Goal: Information Seeking & Learning: Learn about a topic

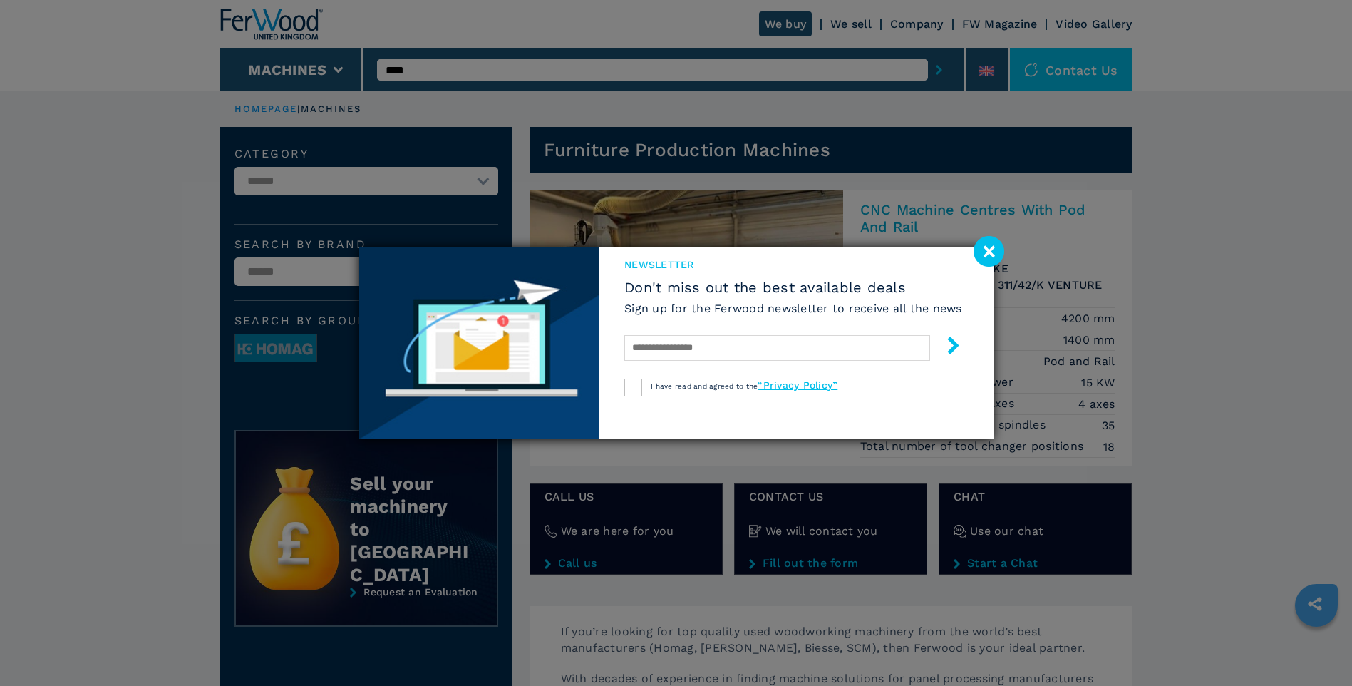
click at [339, 153] on image at bounding box center [989, 251] width 31 height 31
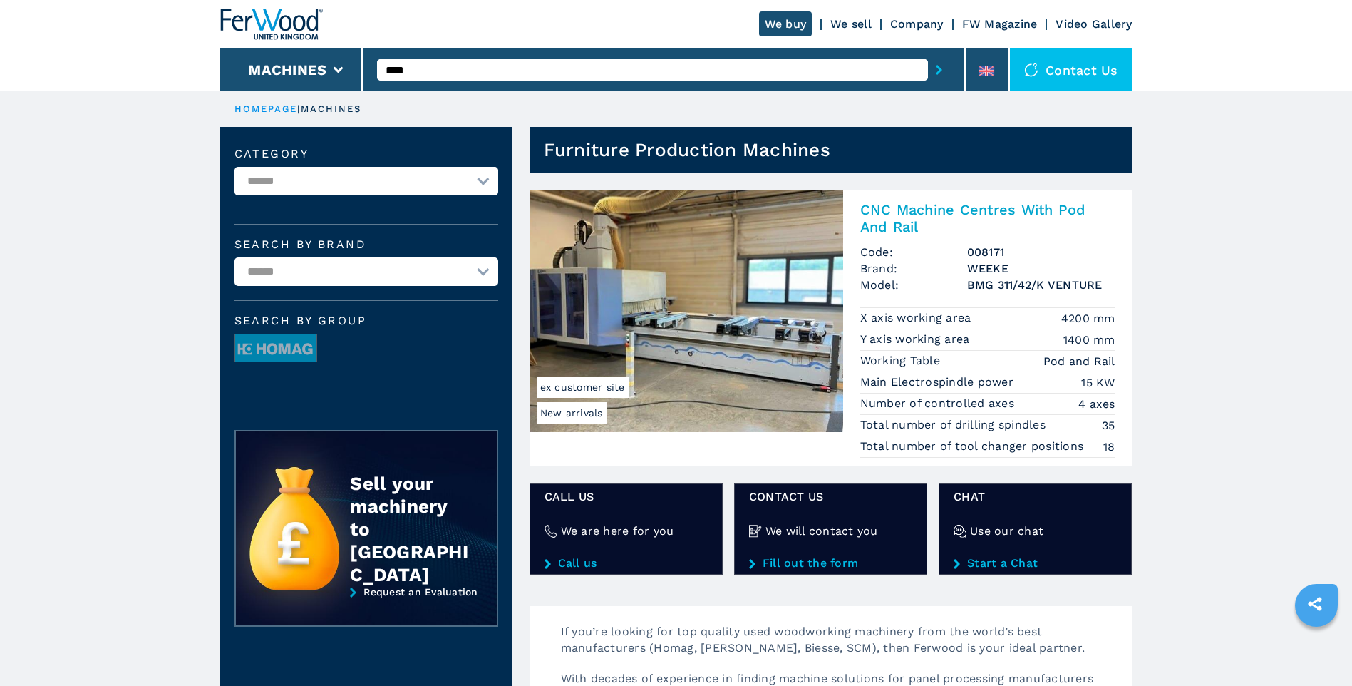
click at [339, 153] on img at bounding box center [687, 311] width 314 height 242
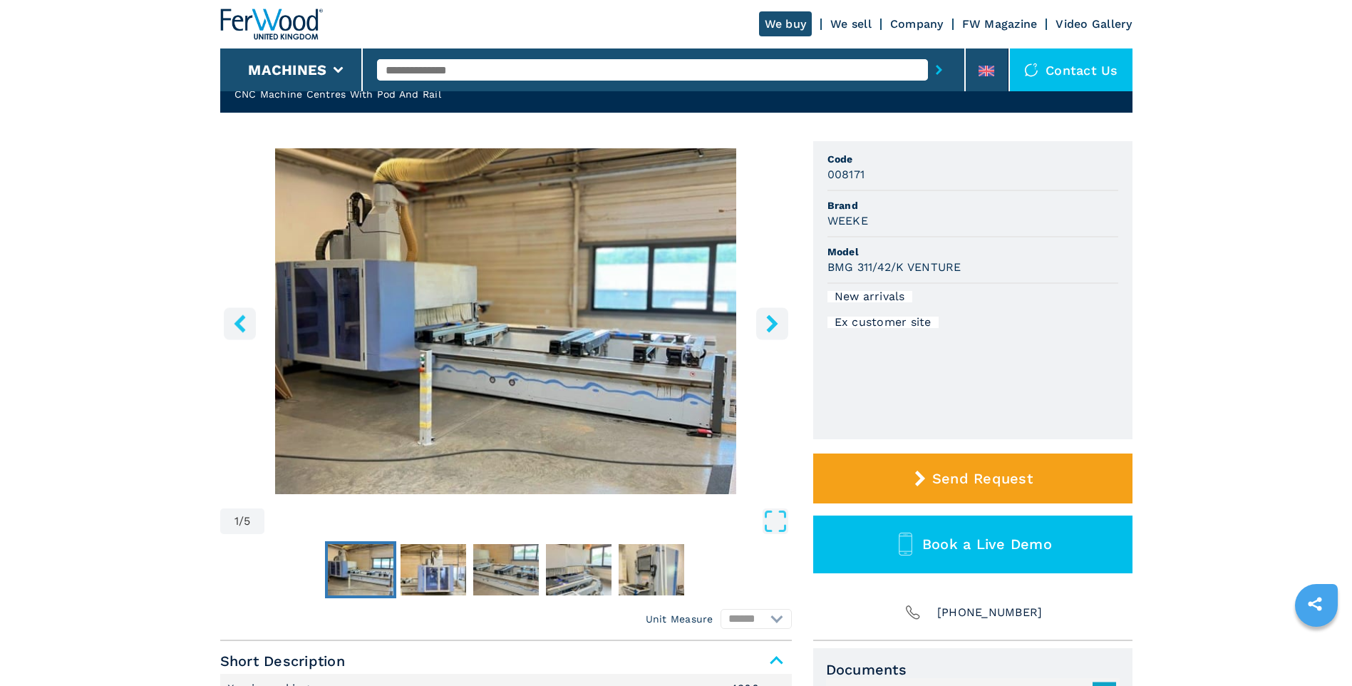
scroll to position [119, 0]
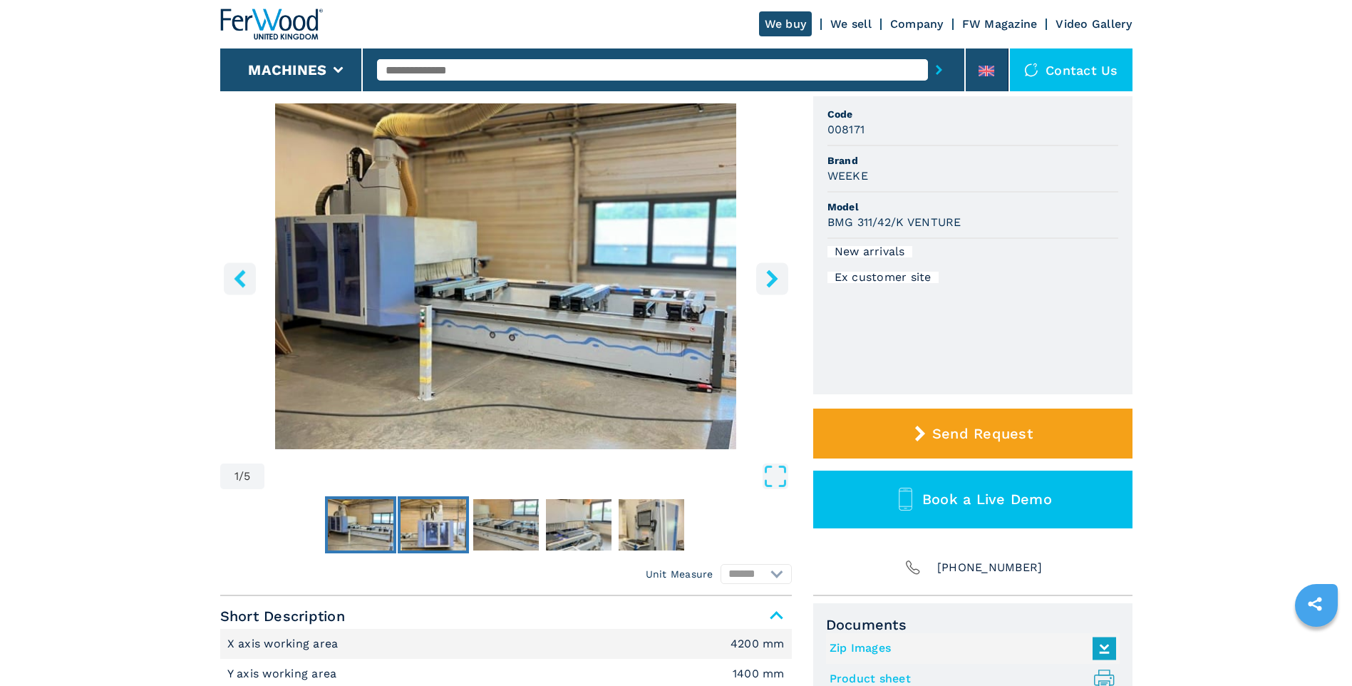
click at [436, 523] on img "Go to Slide 2" at bounding box center [434, 524] width 66 height 51
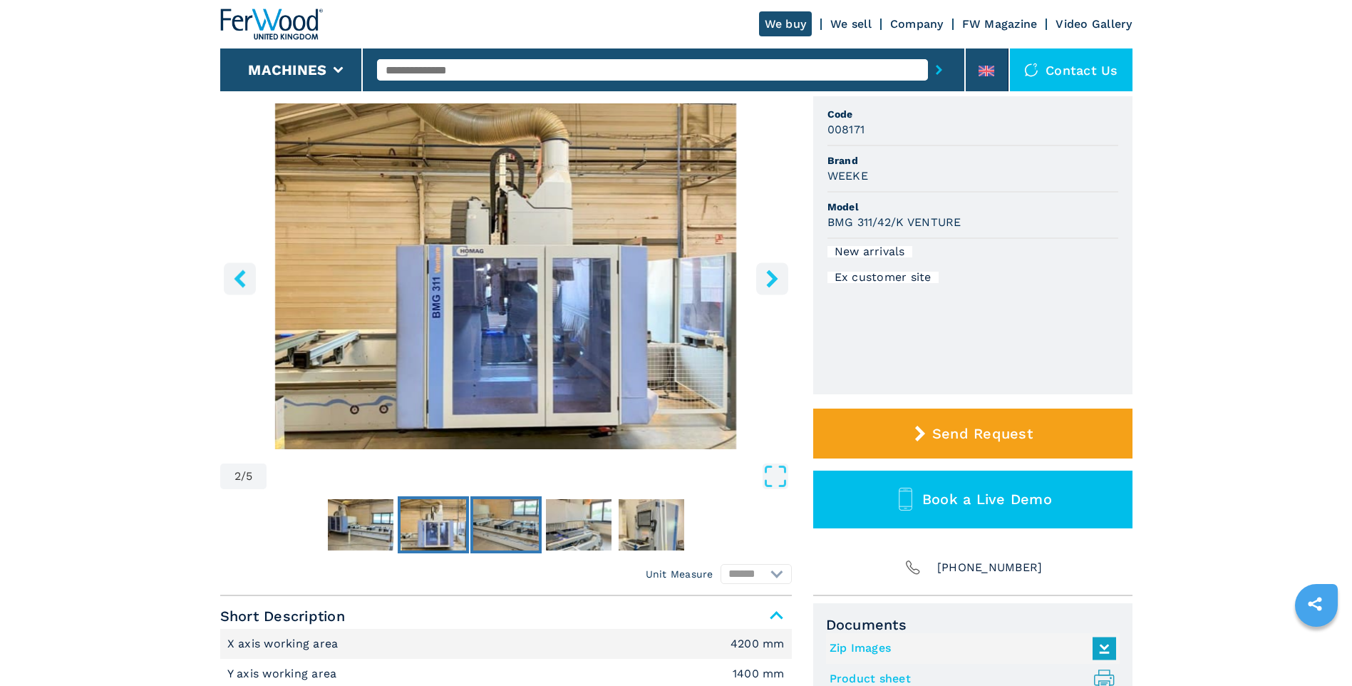
click at [491, 520] on img "Go to Slide 3" at bounding box center [506, 524] width 66 height 51
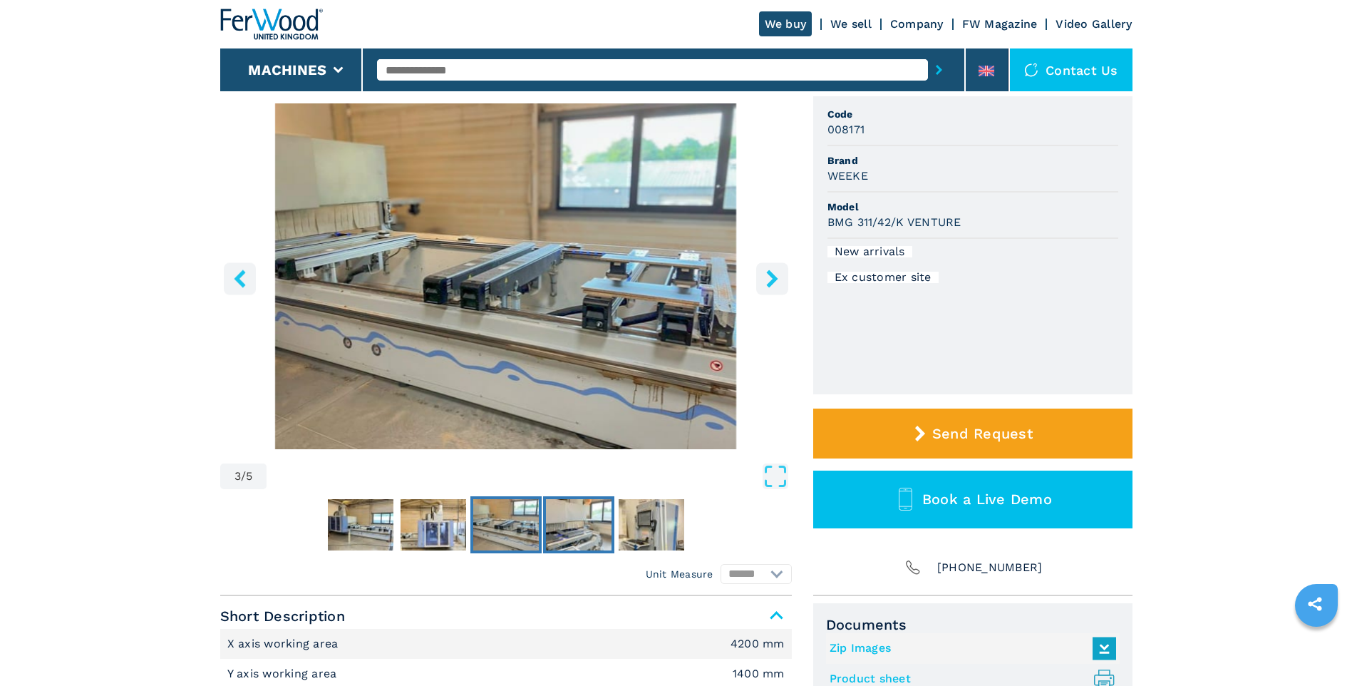
click at [568, 518] on img "Go to Slide 4" at bounding box center [579, 524] width 66 height 51
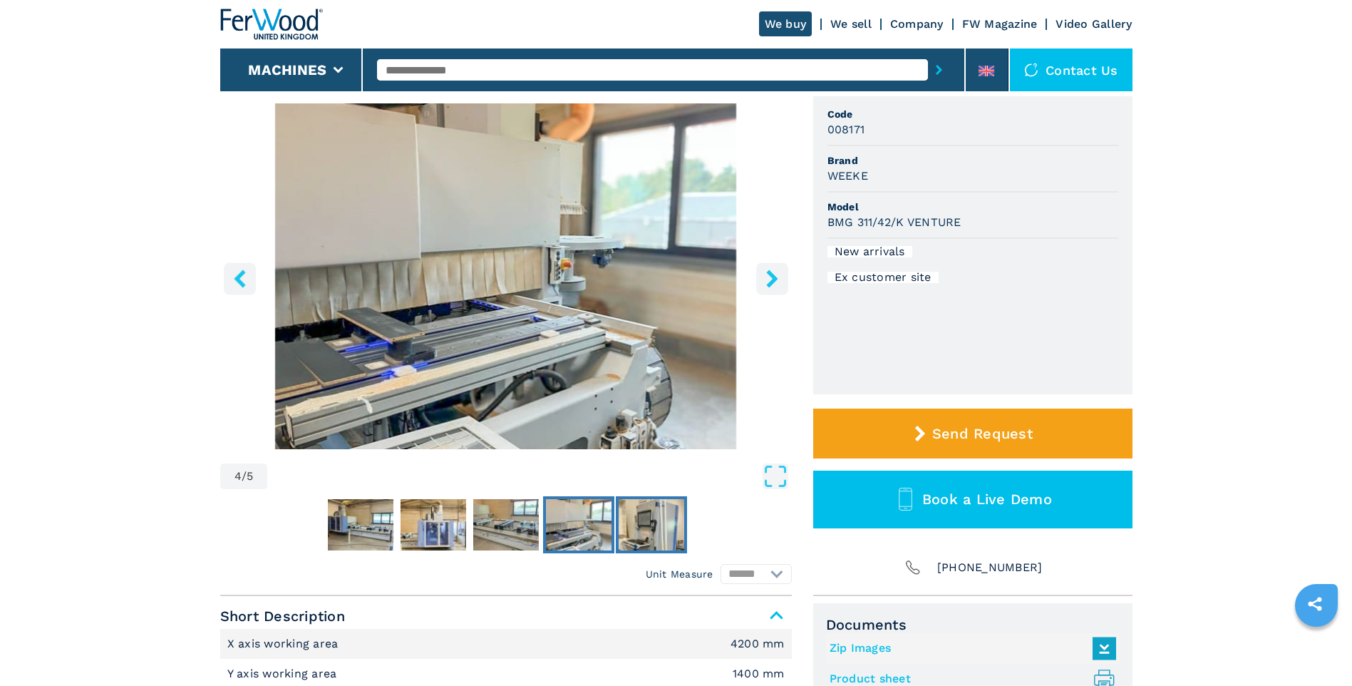
click at [645, 524] on img "Go to Slide 5" at bounding box center [652, 524] width 66 height 51
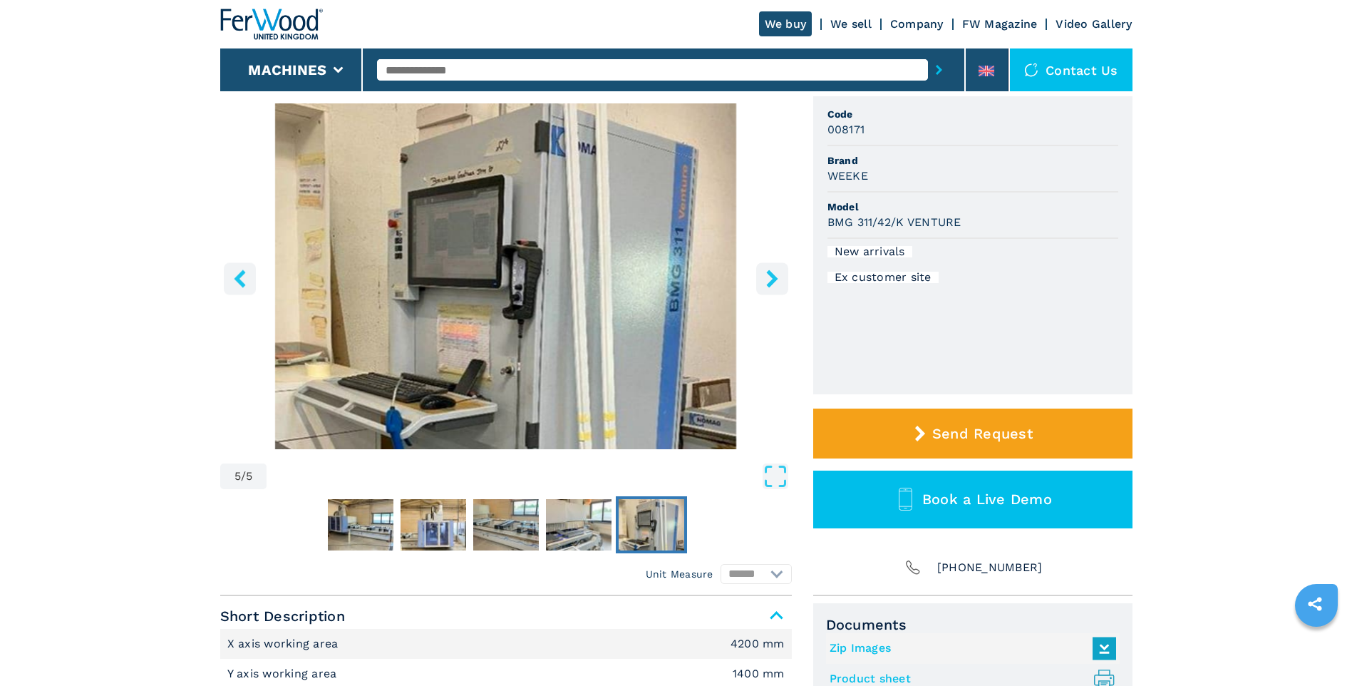
click at [774, 271] on icon "right-button" at bounding box center [772, 278] width 18 height 18
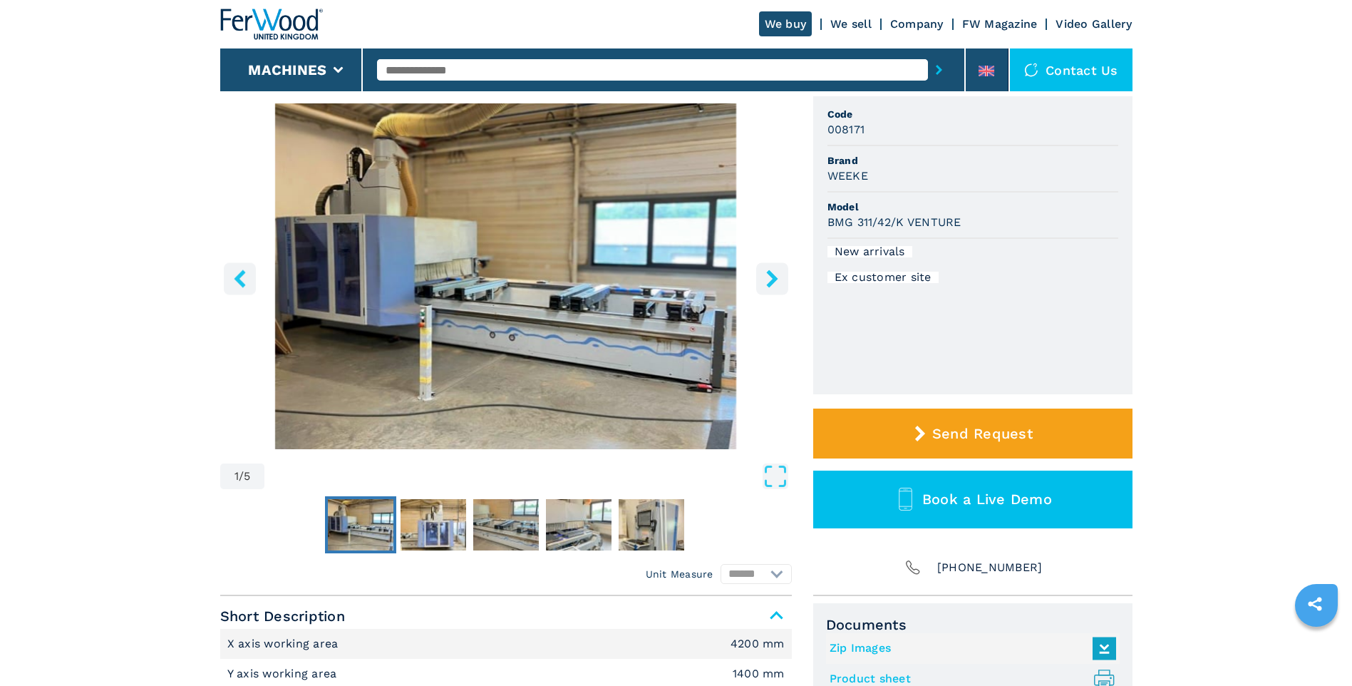
click at [774, 272] on icon "right-button" at bounding box center [772, 278] width 18 height 18
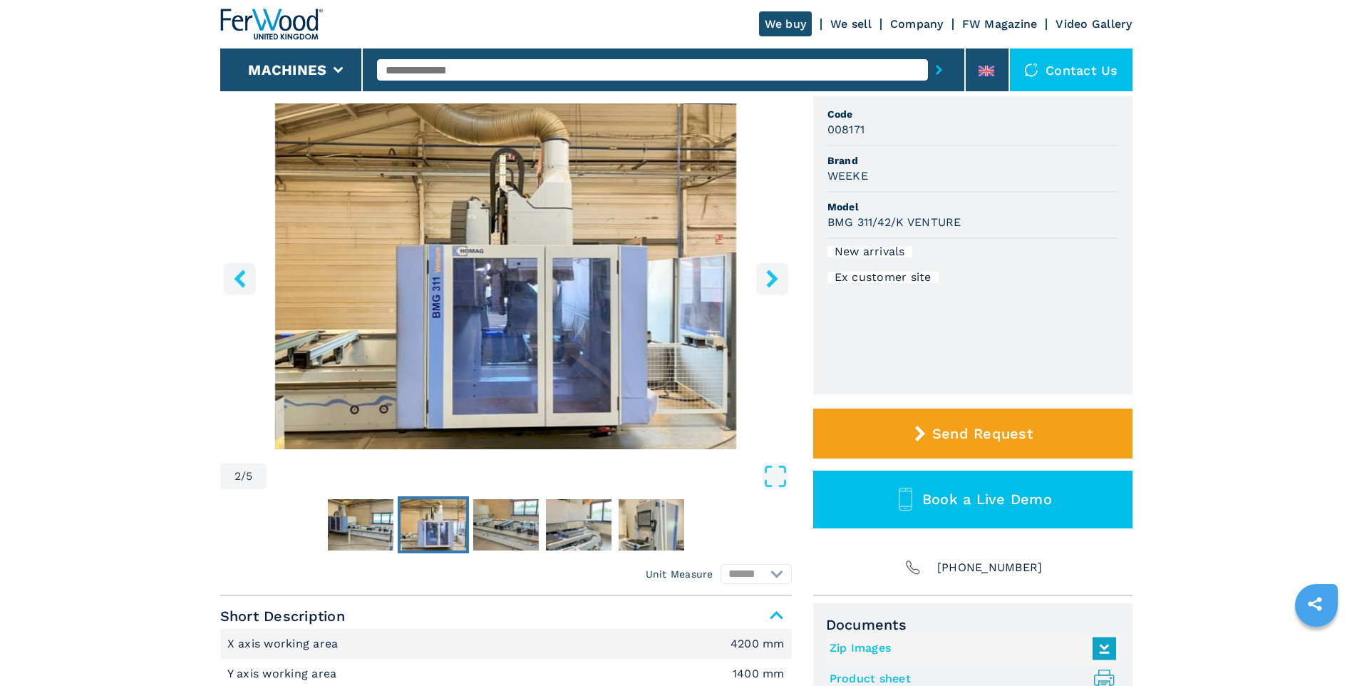
click at [774, 272] on icon "right-button" at bounding box center [772, 278] width 18 height 18
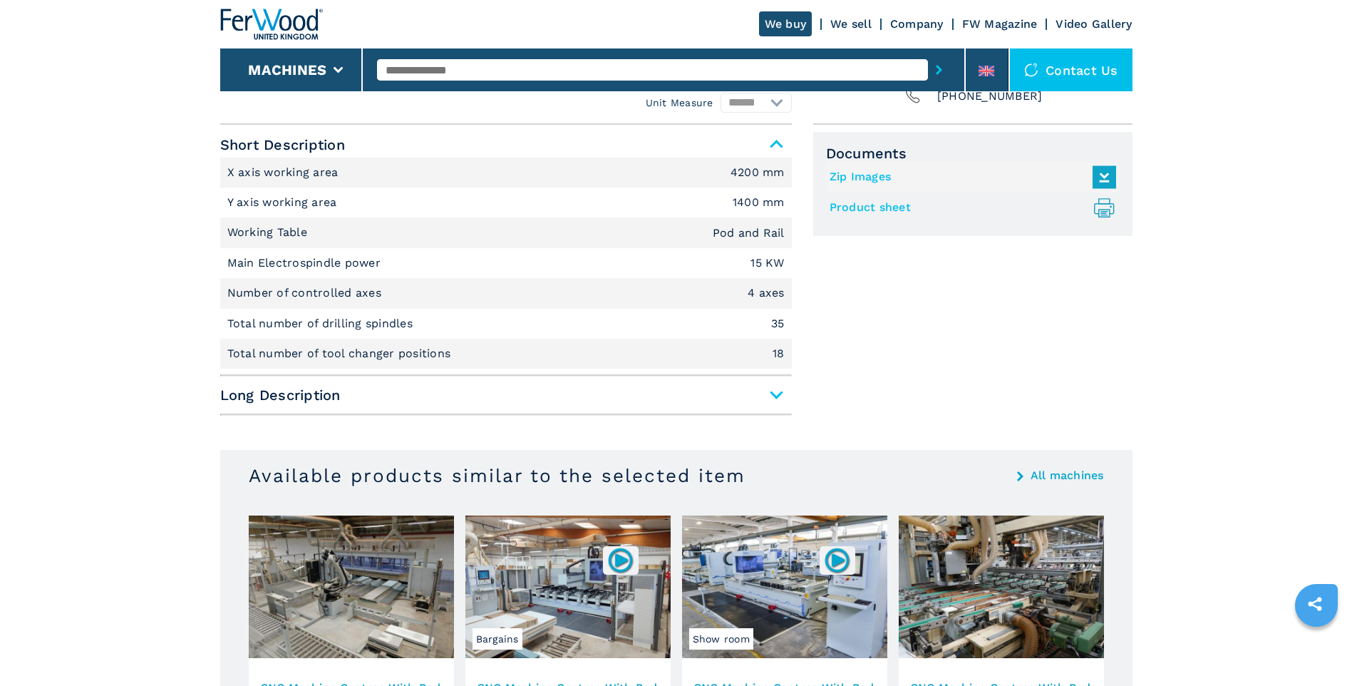
scroll to position [594, 0]
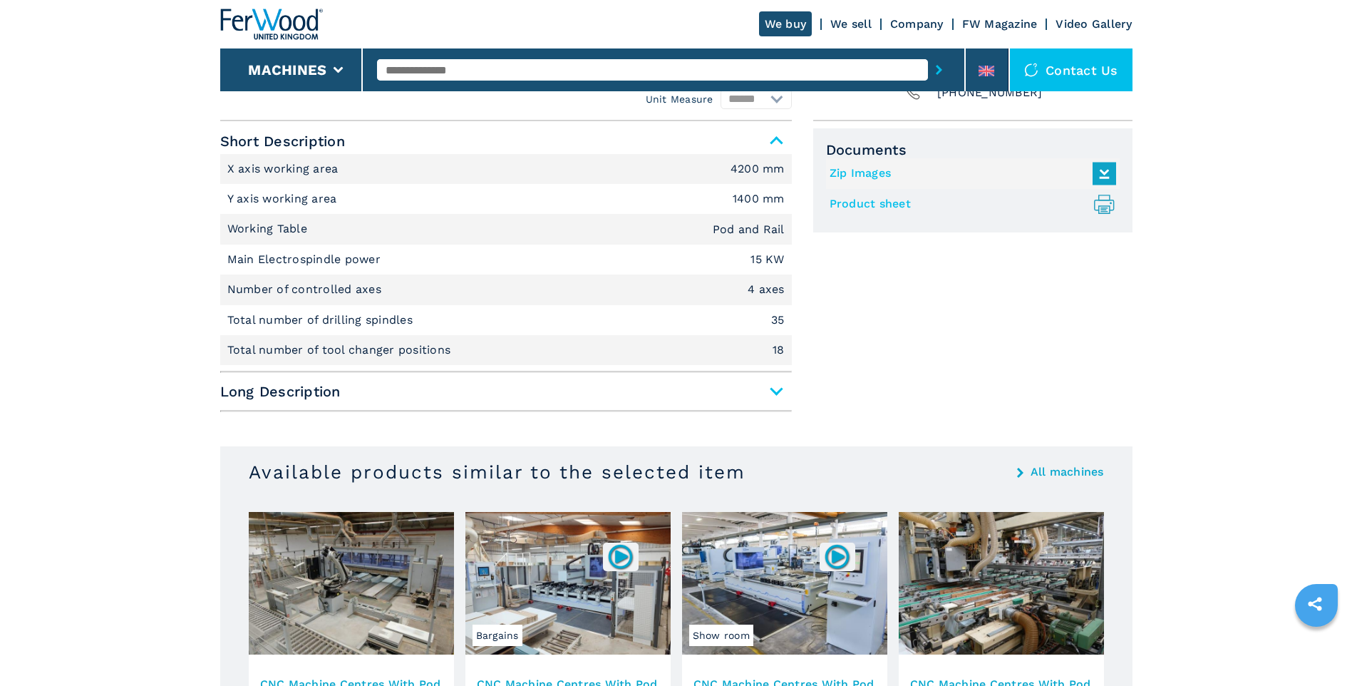
click at [771, 391] on span "Long Description" at bounding box center [506, 392] width 572 height 26
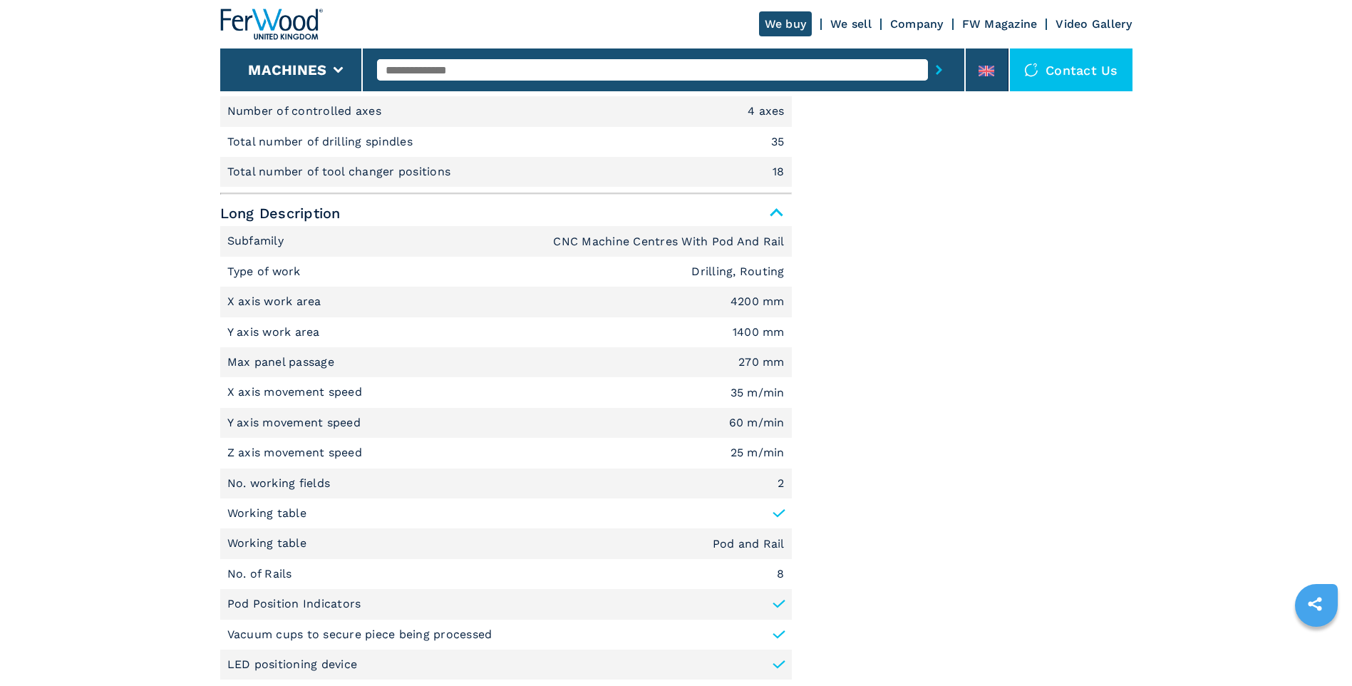
scroll to position [832, 0]
